Goal: Navigation & Orientation: Understand site structure

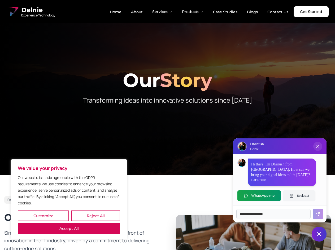
click at [43, 216] on button "Customize" at bounding box center [43, 216] width 51 height 11
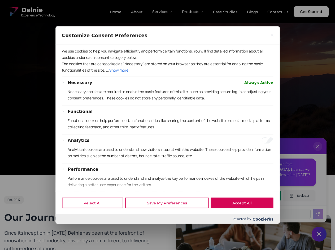
click at [95, 216] on div at bounding box center [167, 125] width 335 height 250
click at [69, 60] on p "We use cookies to help you navigate efficiently and perform certain functions. …" at bounding box center [167, 54] width 211 height 13
click at [167, 101] on p "Necessary cookies are required to enable the basic features of this site, such …" at bounding box center [170, 94] width 205 height 13
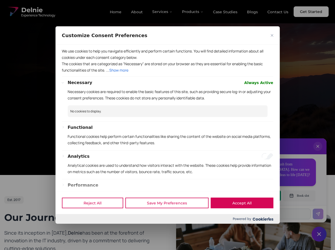
click at [163, 12] on div at bounding box center [167, 125] width 335 height 250
click at [193, 12] on div at bounding box center [167, 125] width 335 height 250
click at [318, 152] on div at bounding box center [167, 125] width 335 height 250
click at [259, 196] on div "Reject All Save My Preferences Accept All" at bounding box center [167, 203] width 224 height 23
click at [299, 196] on div at bounding box center [167, 125] width 335 height 250
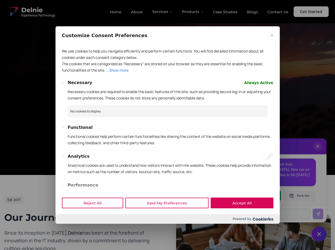
click at [319, 234] on div at bounding box center [167, 125] width 335 height 250
